Goal: Task Accomplishment & Management: Use online tool/utility

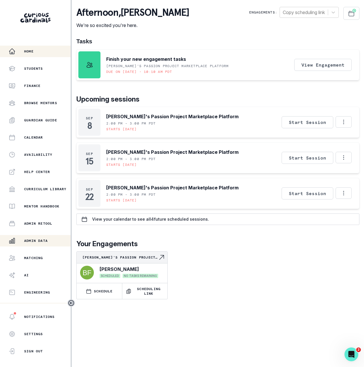
click at [36, 242] on p "Admin Data" at bounding box center [36, 240] width 24 height 5
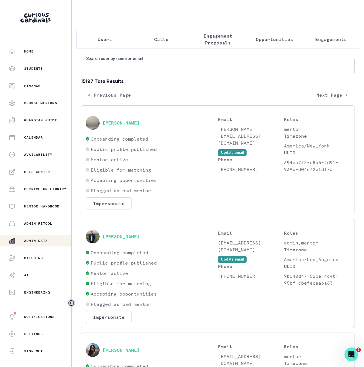
click at [130, 67] on input "Search user by name or email" at bounding box center [218, 66] width 274 height 14
paste input "[PERSON_NAME]"
type input "[PERSON_NAME]"
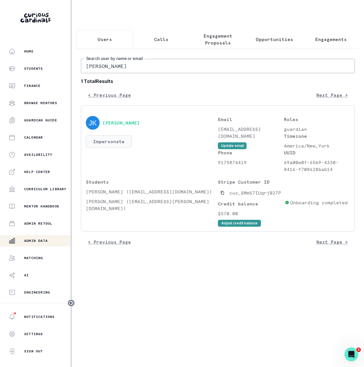
click at [127, 142] on button "Impersonate" at bounding box center [109, 141] width 46 height 12
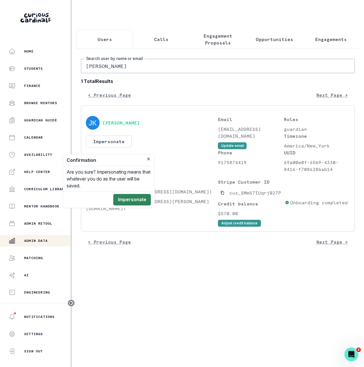
click at [140, 201] on button "Impersonate" at bounding box center [132, 199] width 38 height 11
